Goal: Information Seeking & Learning: Learn about a topic

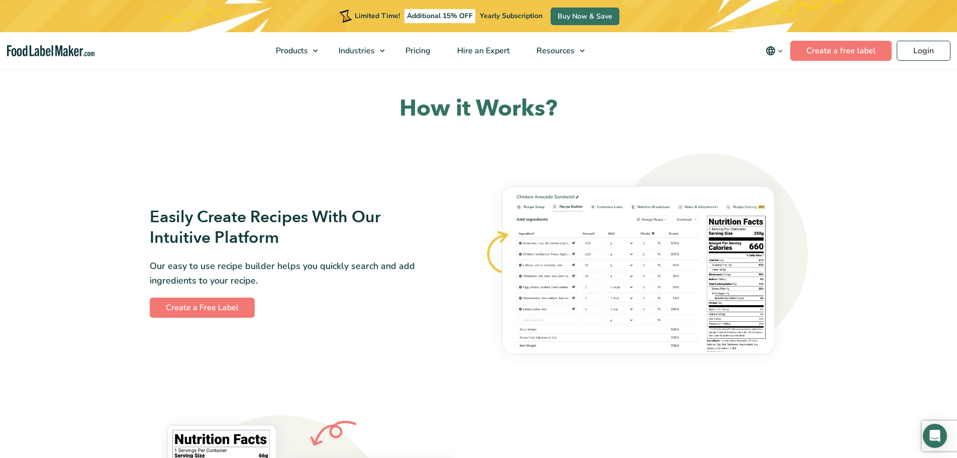
scroll to position [502, 0]
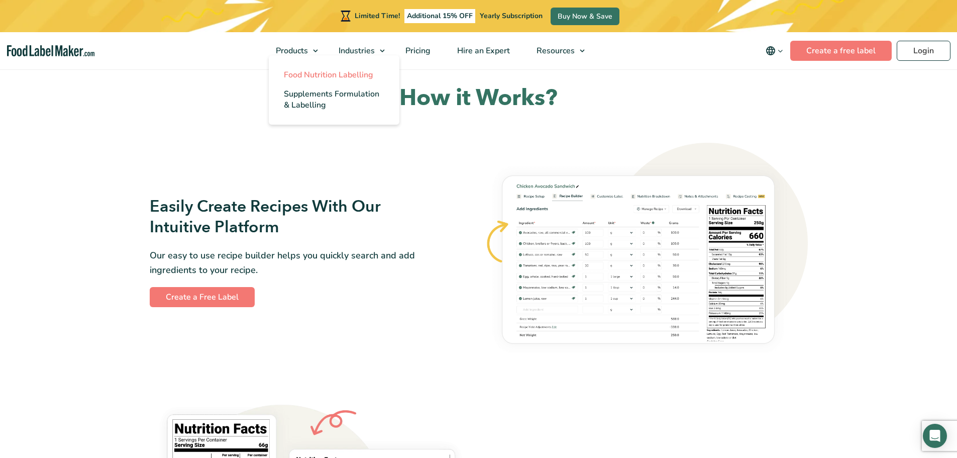
click at [315, 75] on span "Food Nutrition Labelling" at bounding box center [328, 74] width 89 height 11
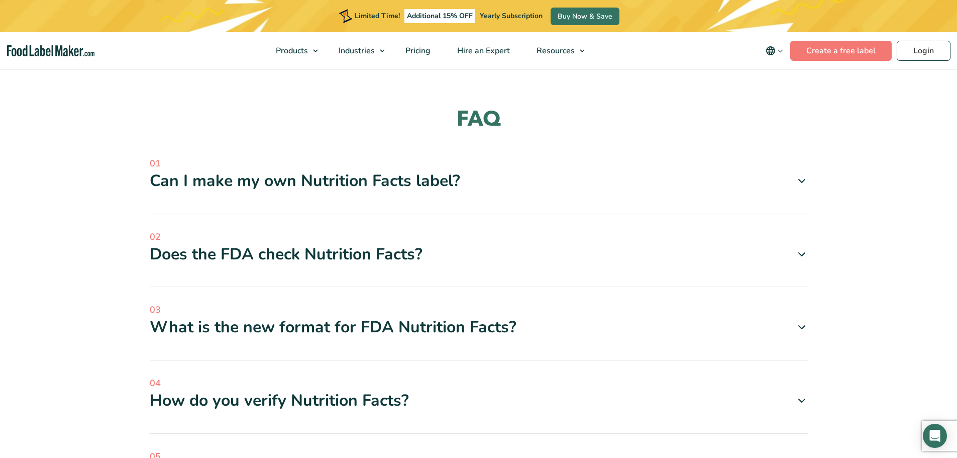
scroll to position [2913, 0]
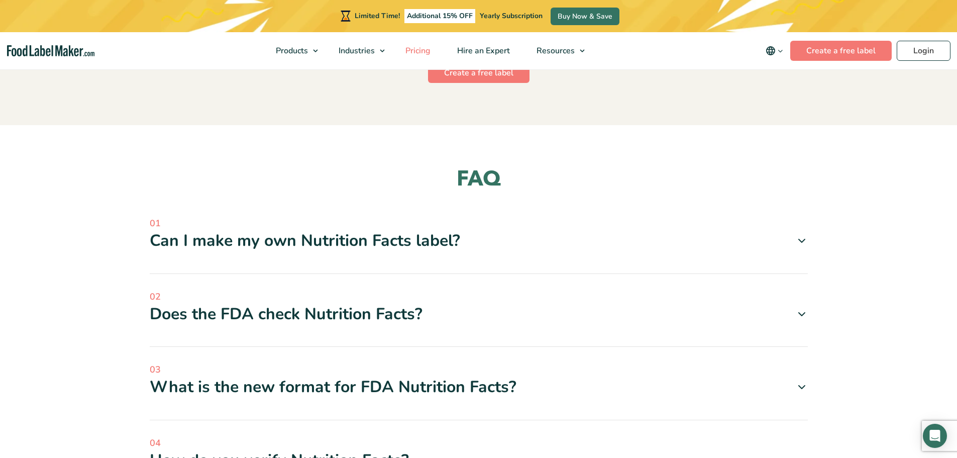
click at [415, 55] on span "Pricing" at bounding box center [416, 50] width 29 height 11
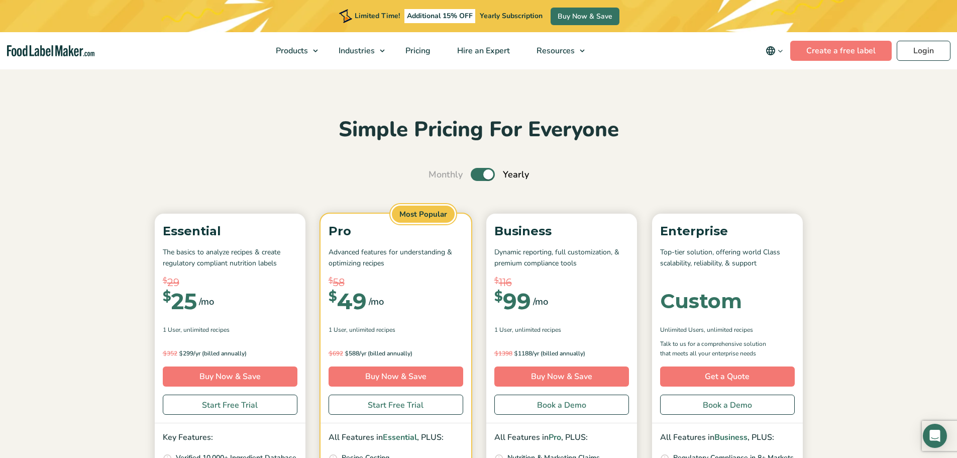
click at [477, 173] on label "Toggle" at bounding box center [483, 174] width 24 height 13
click at [437, 173] on input "Toggle" at bounding box center [433, 174] width 7 height 7
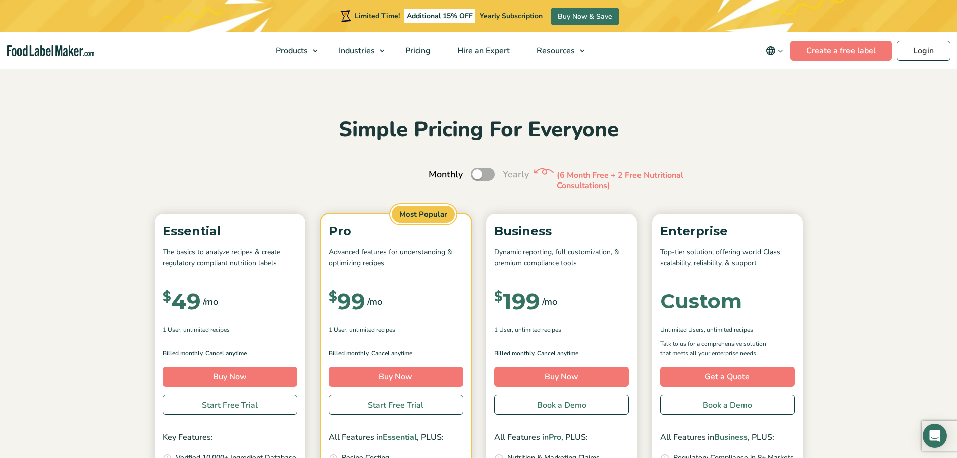
click at [483, 174] on label "Toggle" at bounding box center [483, 174] width 24 height 13
click at [437, 174] on input "Toggle" at bounding box center [433, 174] width 7 height 7
checkbox input "true"
